Goal: Transaction & Acquisition: Purchase product/service

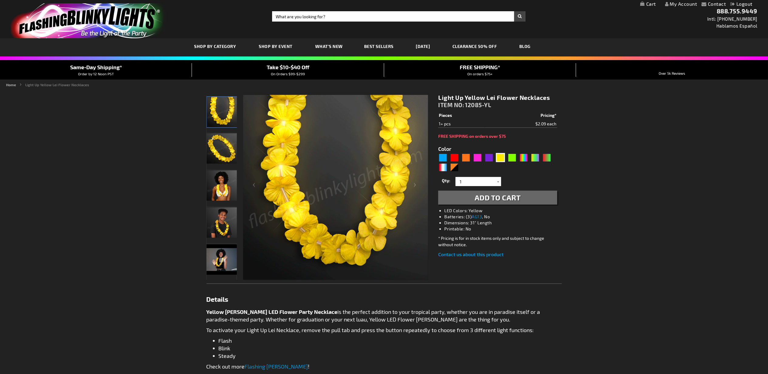
drag, startPoint x: 489, startPoint y: 197, endPoint x: 488, endPoint y: 187, distance: 9.7
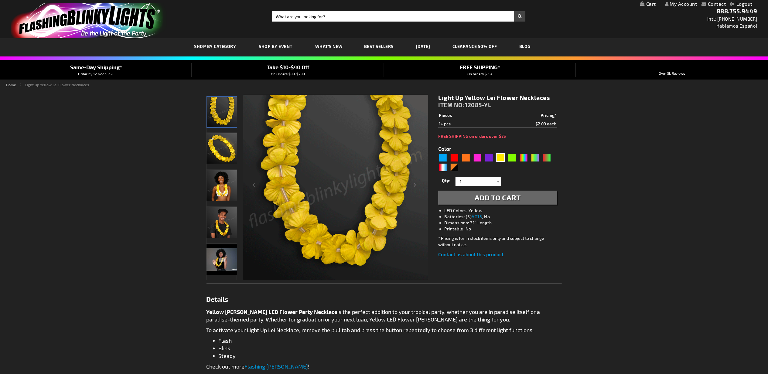
click at [489, 197] on span "Add to Cart" at bounding box center [498, 197] width 46 height 9
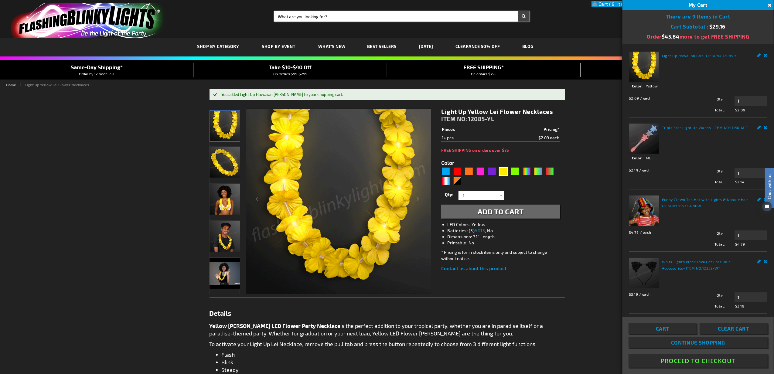
click at [422, 18] on input "Search" at bounding box center [401, 16] width 255 height 10
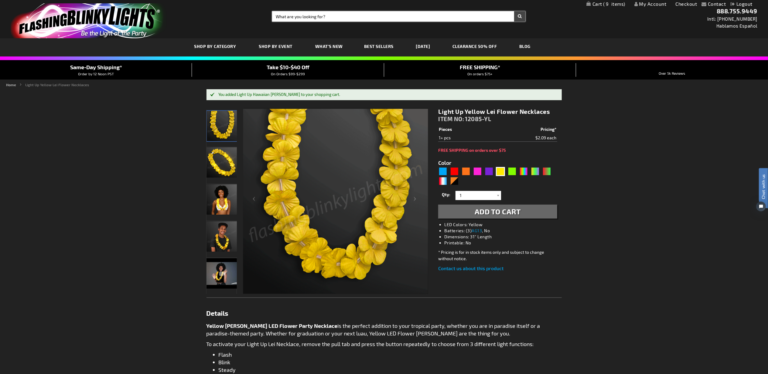
click at [422, 18] on input "Search" at bounding box center [398, 16] width 253 height 10
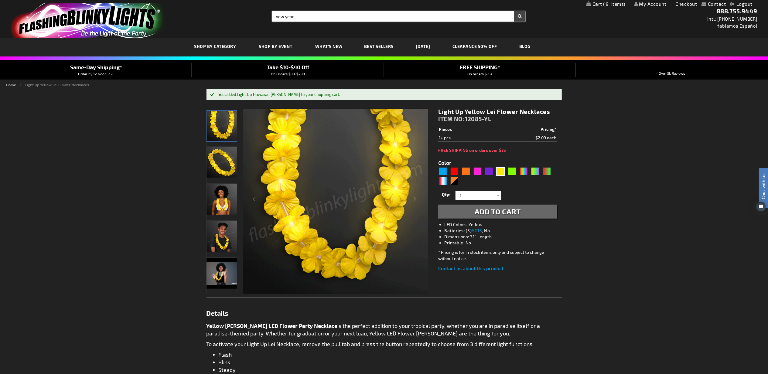
type input "new year"
click at [514, 11] on button "Search" at bounding box center [519, 16] width 11 height 10
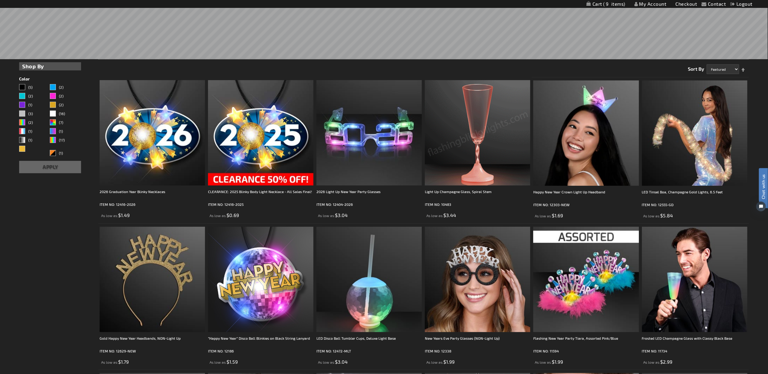
scroll to position [270, 0]
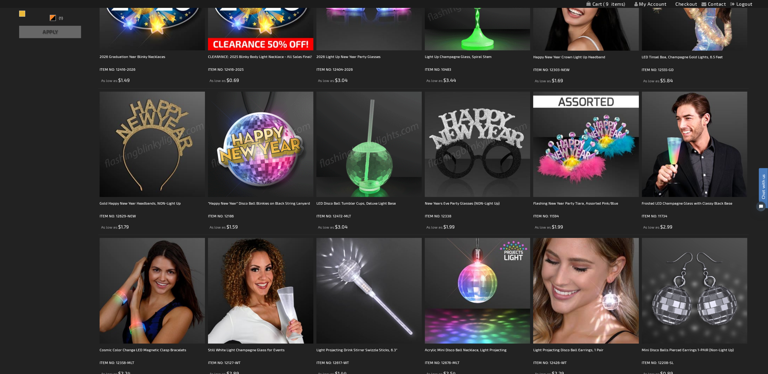
click at [169, 157] on img at bounding box center [152, 144] width 105 height 105
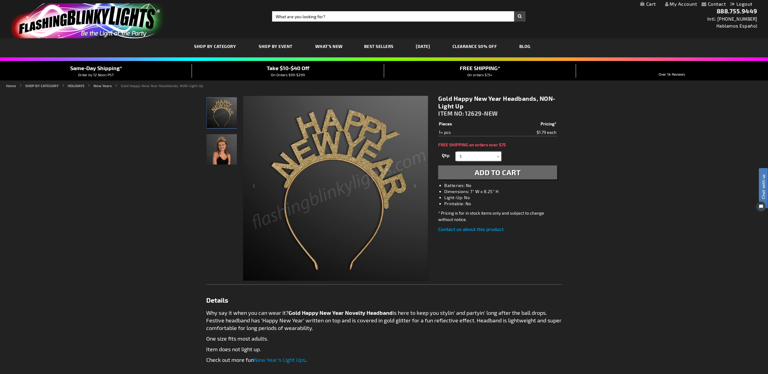
click at [471, 155] on input "1" at bounding box center [479, 156] width 44 height 9
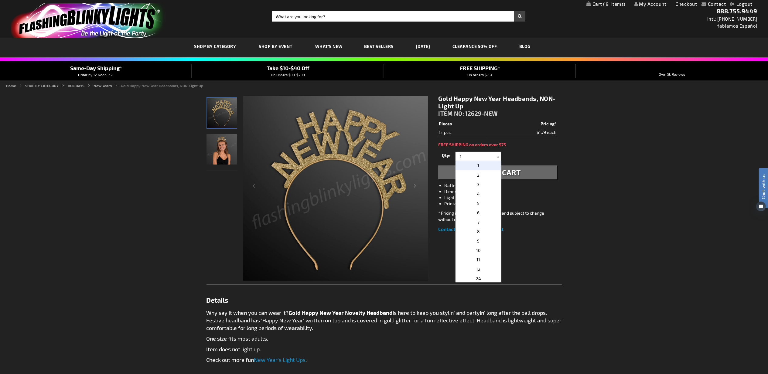
click at [476, 189] on p "3" at bounding box center [478, 184] width 46 height 9
type input "3"
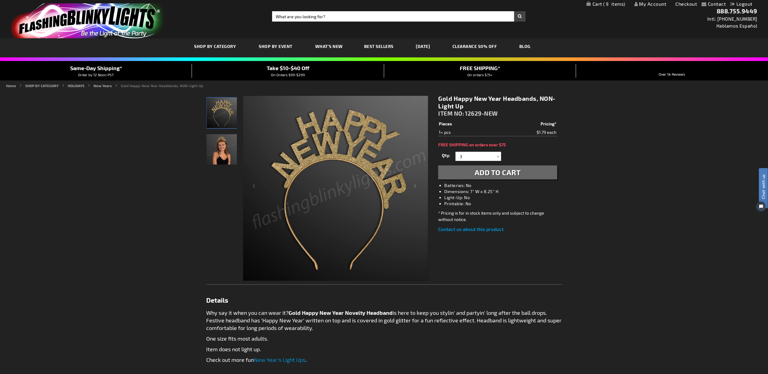
click at [509, 173] on span "Add to Cart" at bounding box center [498, 172] width 46 height 9
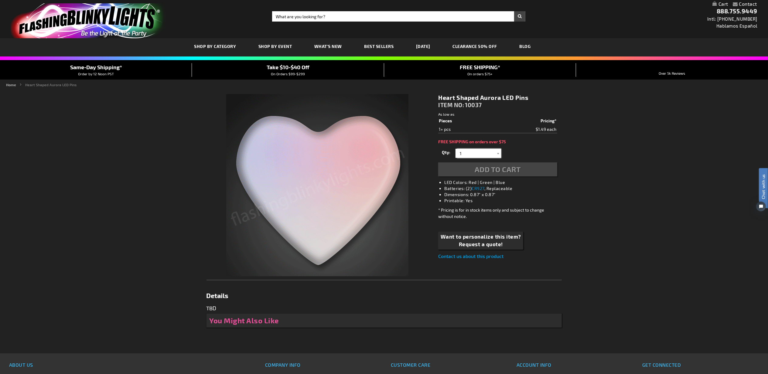
click at [474, 152] on input "1" at bounding box center [479, 153] width 44 height 9
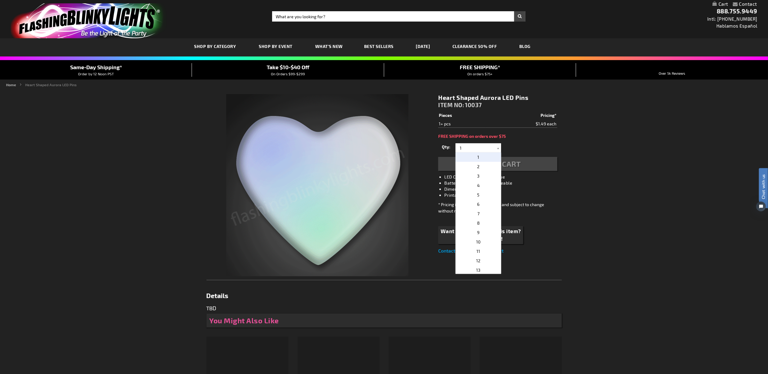
click at [478, 167] on p "2" at bounding box center [478, 166] width 46 height 9
type input "2"
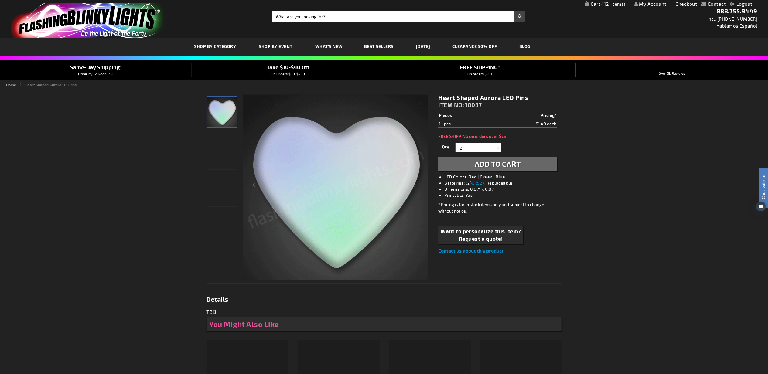
click at [511, 167] on span "Add to Cart" at bounding box center [498, 163] width 46 height 9
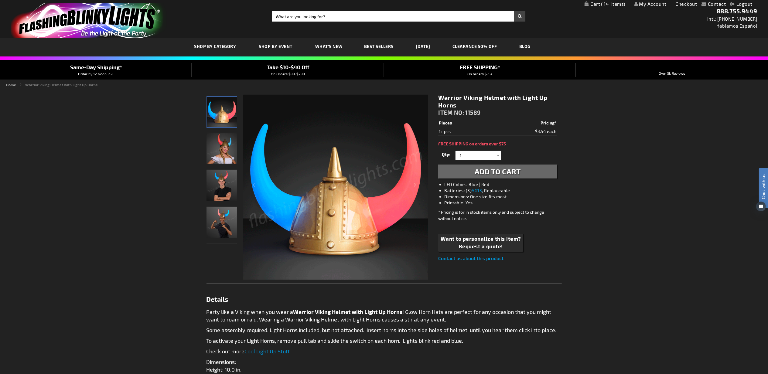
click at [504, 171] on span "Add to Cart" at bounding box center [498, 171] width 46 height 9
